Goal: Task Accomplishment & Management: Complete application form

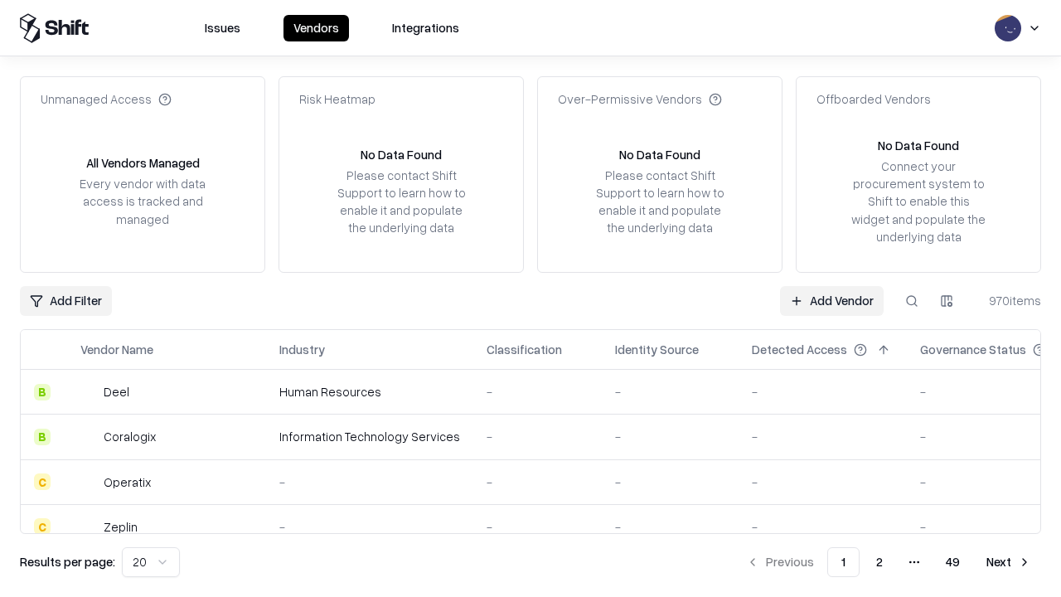
click at [831, 300] on link "Add Vendor" at bounding box center [832, 301] width 104 height 30
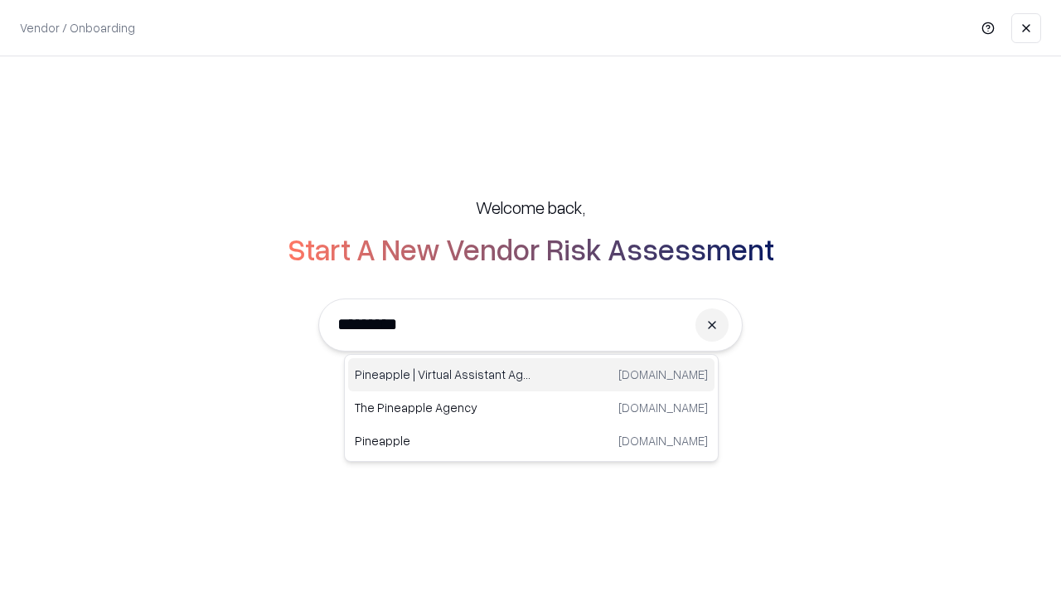
click at [531, 375] on div "Pineapple | Virtual Assistant Agency [DOMAIN_NAME]" at bounding box center [531, 374] width 366 height 33
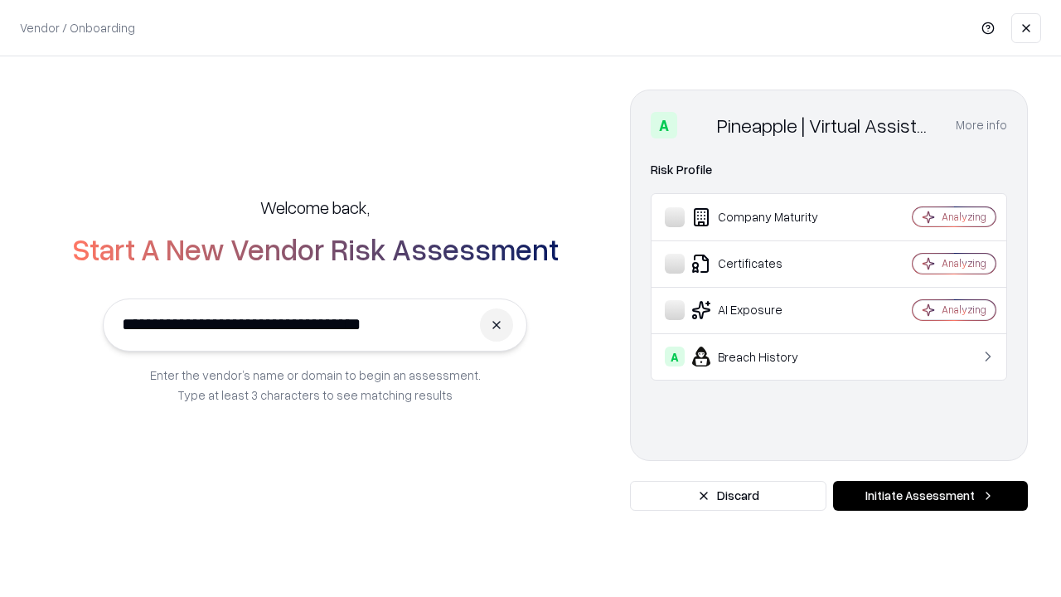
type input "**********"
click at [930, 496] on button "Initiate Assessment" at bounding box center [930, 496] width 195 height 30
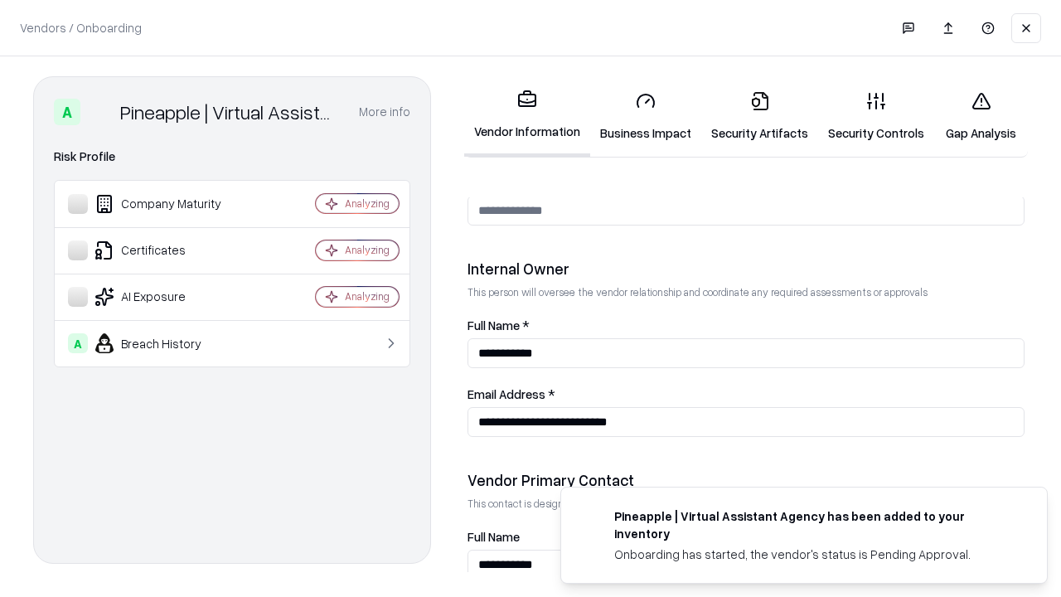
scroll to position [859, 0]
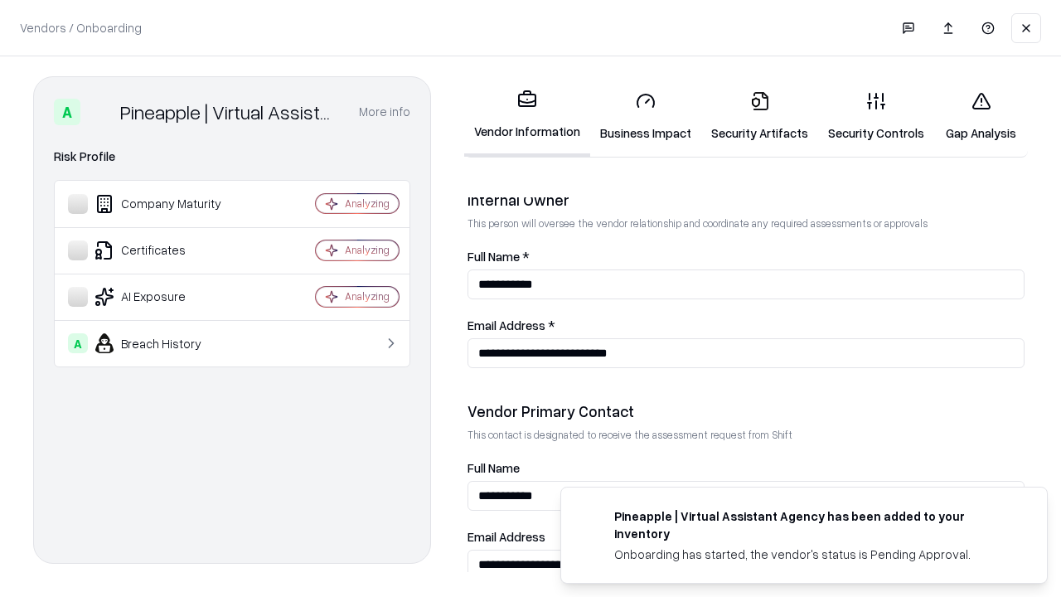
click at [759, 116] on link "Security Artifacts" at bounding box center [759, 116] width 117 height 77
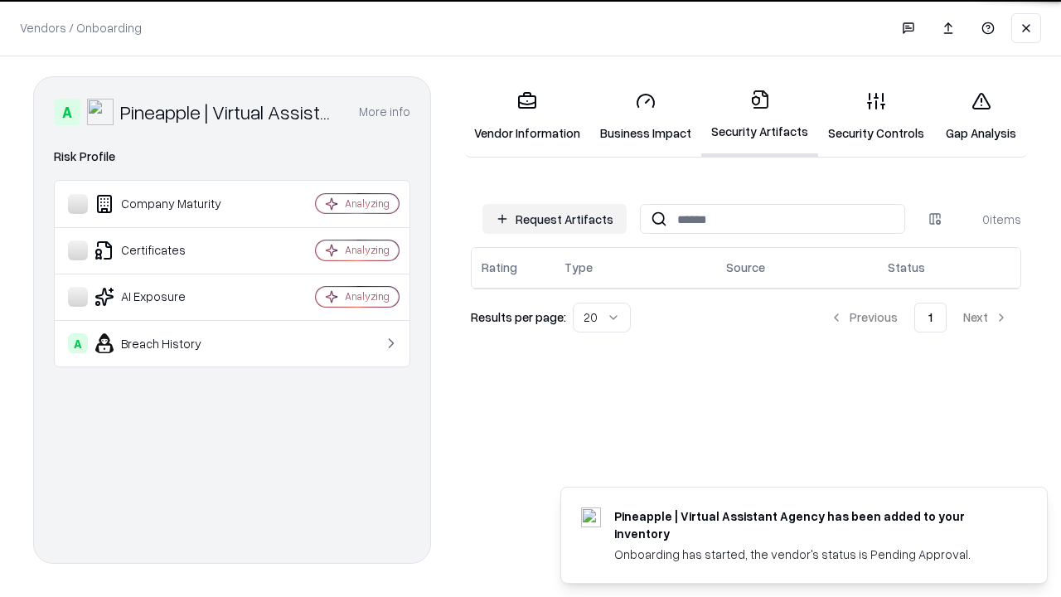
click at [555, 217] on button "Request Artifacts" at bounding box center [554, 219] width 144 height 30
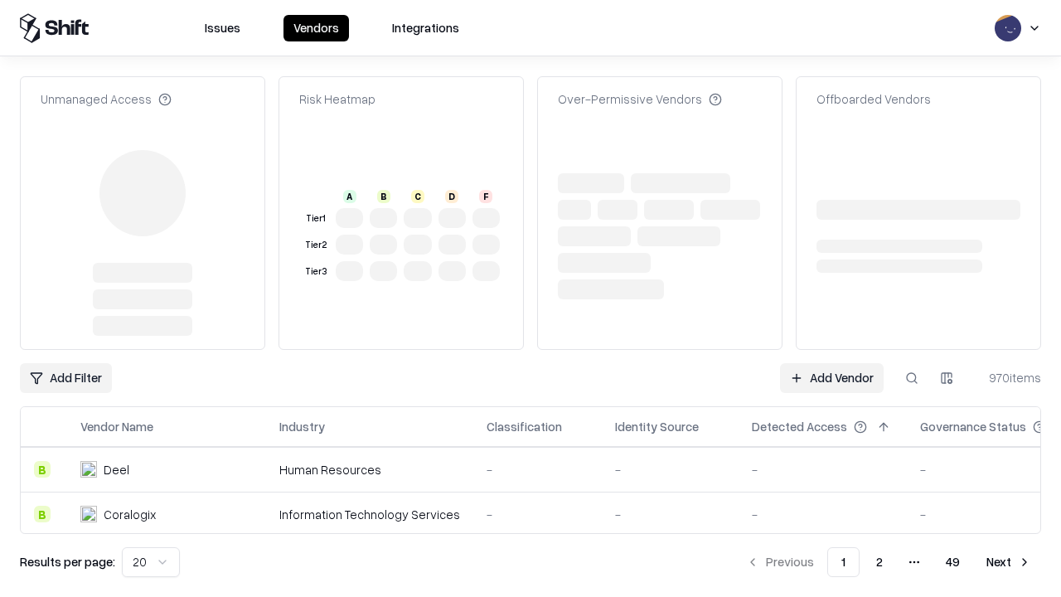
click at [831, 363] on link "Add Vendor" at bounding box center [832, 378] width 104 height 30
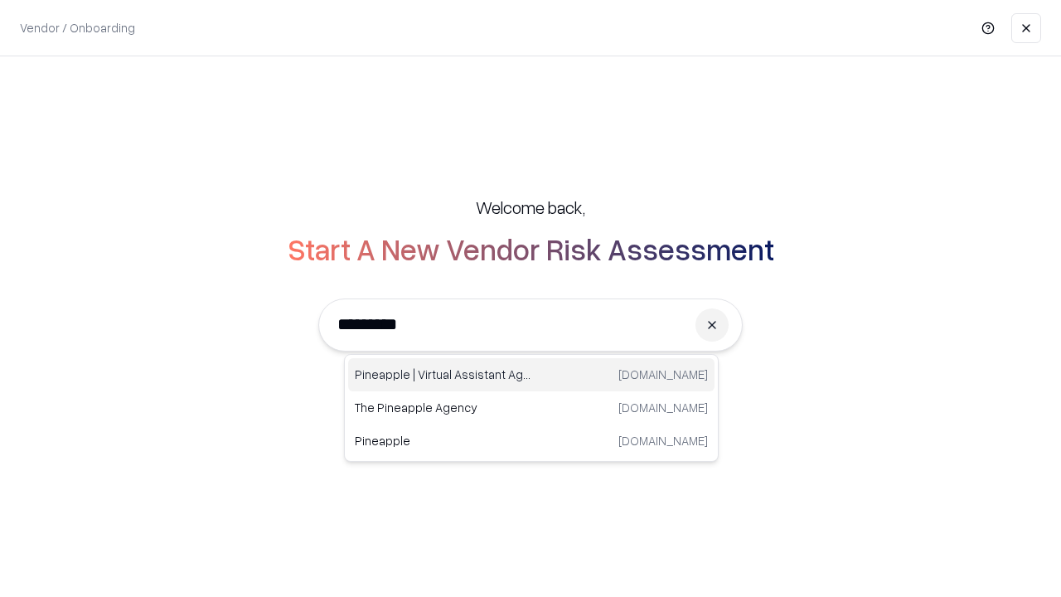
click at [531, 375] on div "Pineapple | Virtual Assistant Agency [DOMAIN_NAME]" at bounding box center [531, 374] width 366 height 33
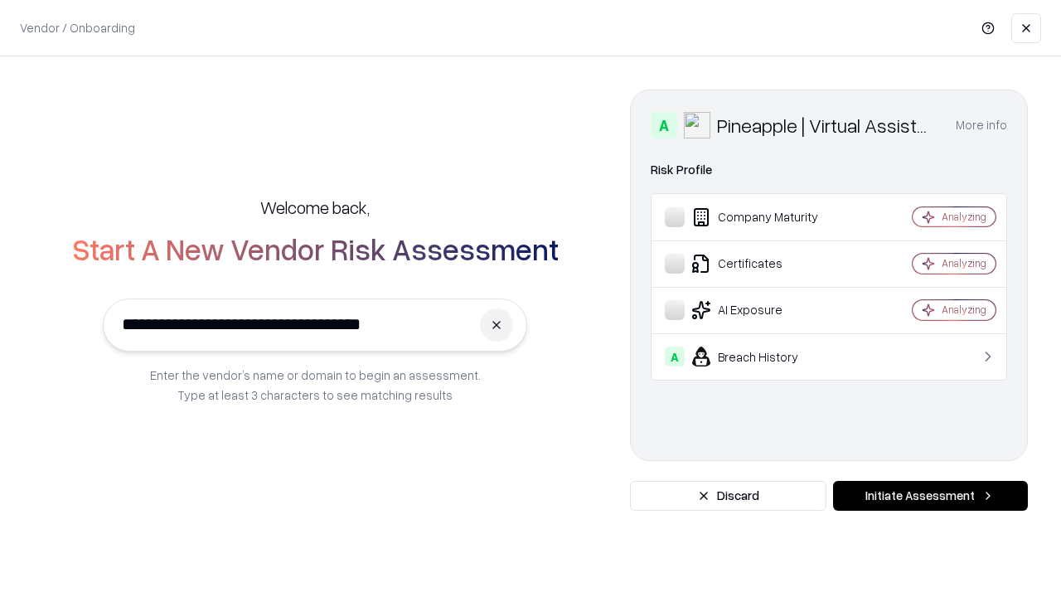
type input "**********"
click at [930, 496] on button "Initiate Assessment" at bounding box center [930, 496] width 195 height 30
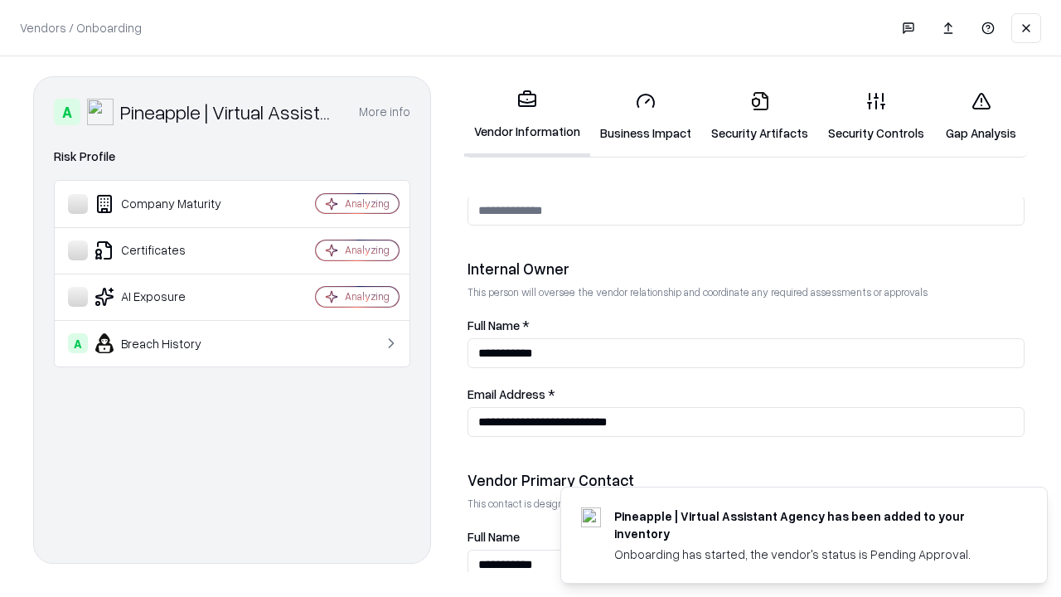
scroll to position [859, 0]
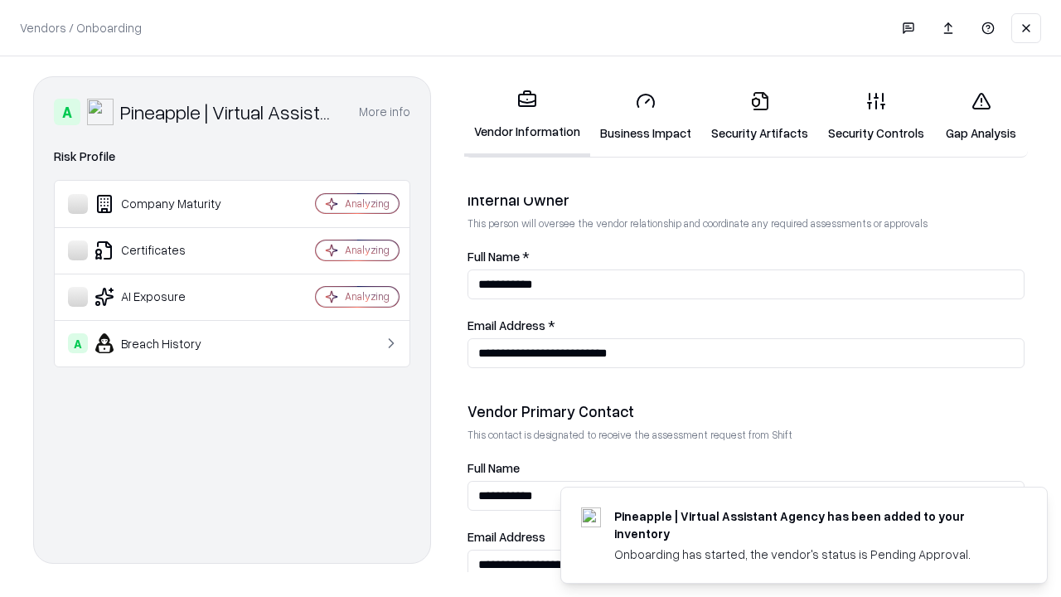
click at [981, 116] on link "Gap Analysis" at bounding box center [981, 116] width 94 height 77
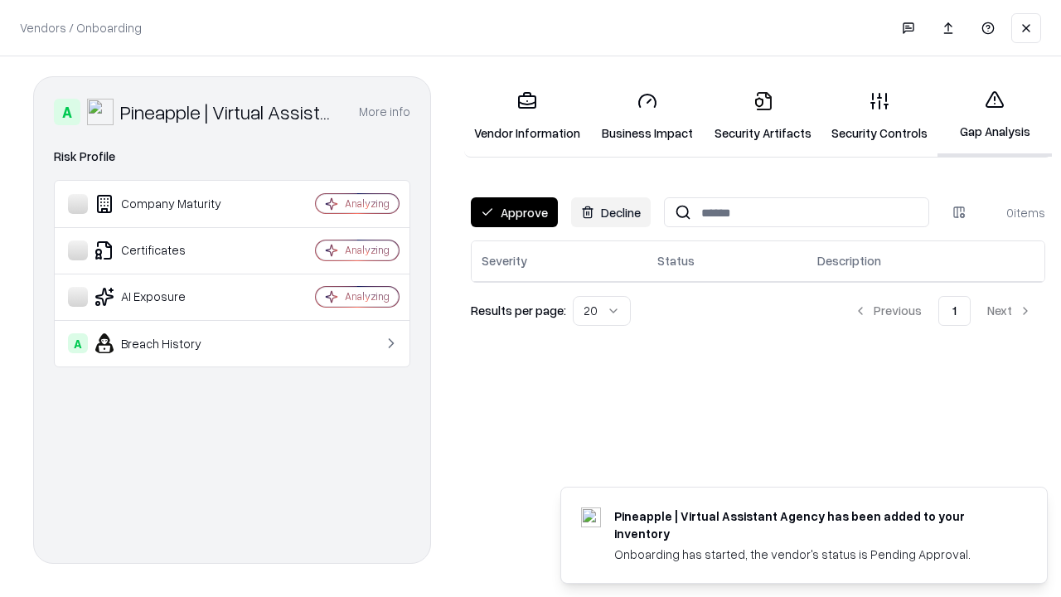
click at [514, 212] on button "Approve" at bounding box center [514, 212] width 87 height 30
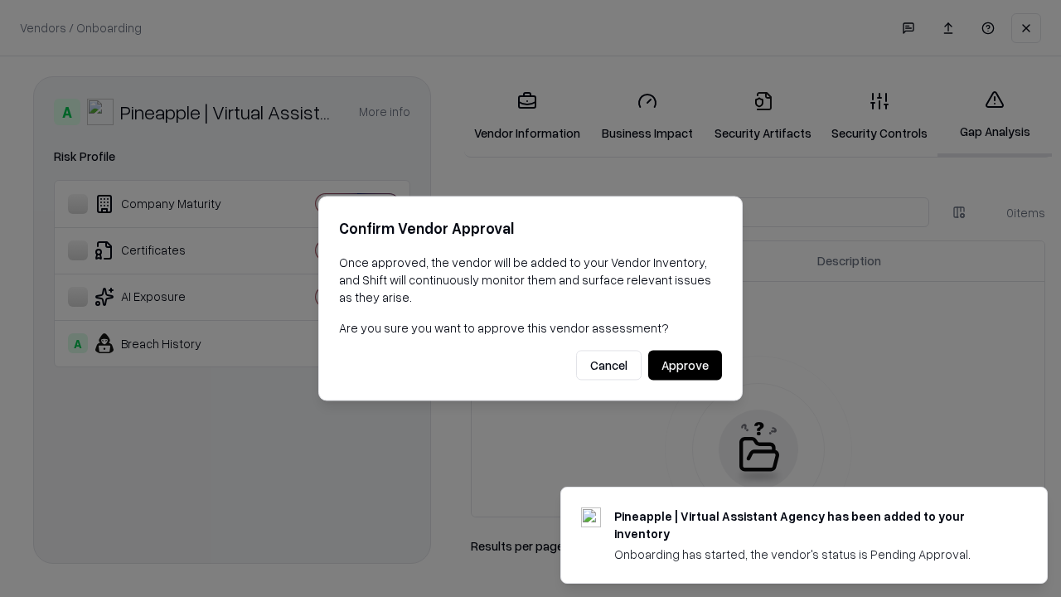
click at [685, 365] on button "Approve" at bounding box center [685, 366] width 74 height 30
